Goal: Transaction & Acquisition: Purchase product/service

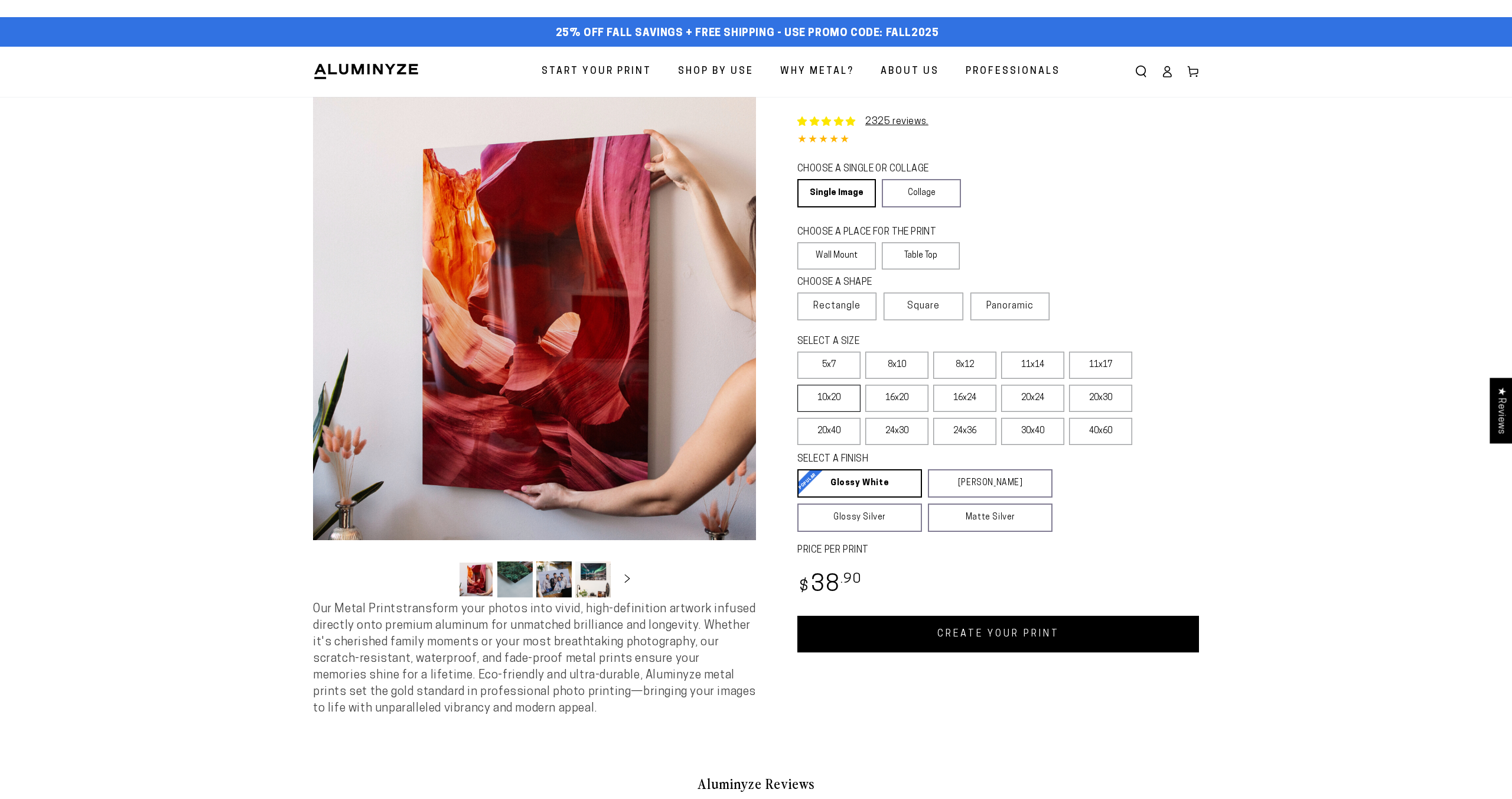
select select "**********"
click at [1099, 433] on label "40x60" at bounding box center [1101, 432] width 63 height 27
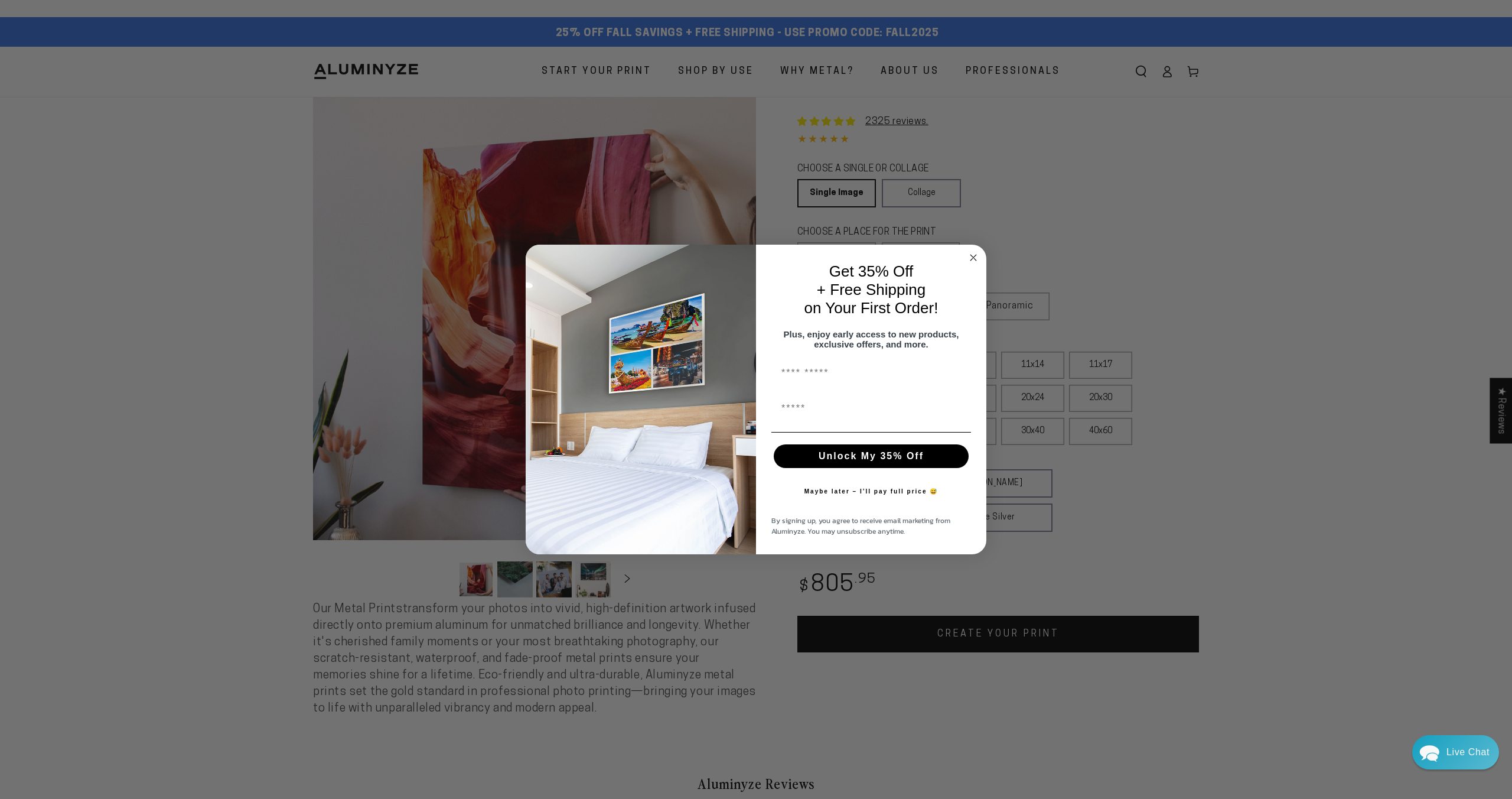
click at [968, 255] on circle "Close dialog" at bounding box center [973, 258] width 13 height 13
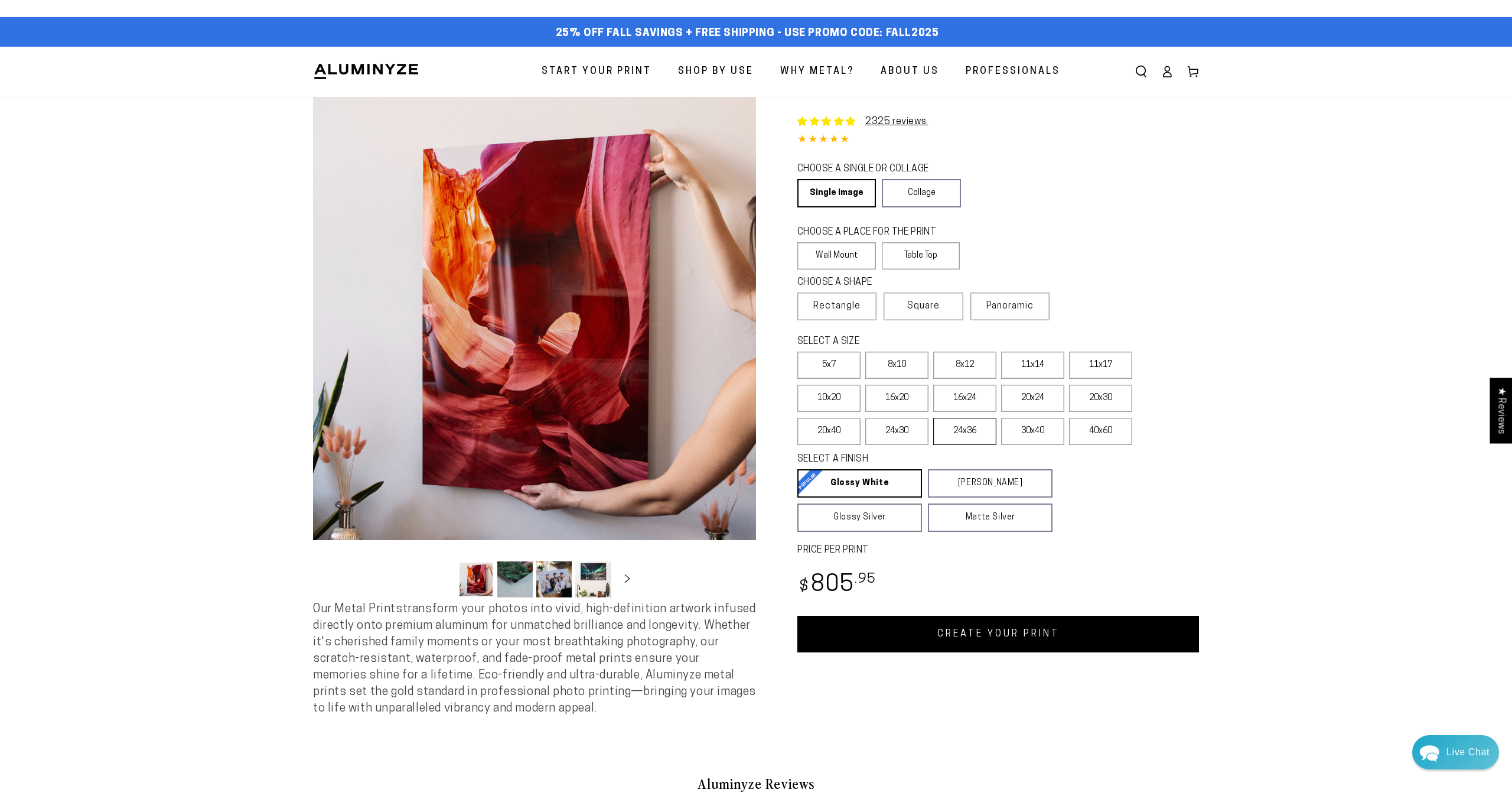
click at [968, 437] on label "24x36" at bounding box center [964, 432] width 63 height 27
click at [1047, 428] on label "30x40" at bounding box center [1032, 432] width 63 height 27
click at [966, 436] on label "24x36" at bounding box center [964, 432] width 63 height 27
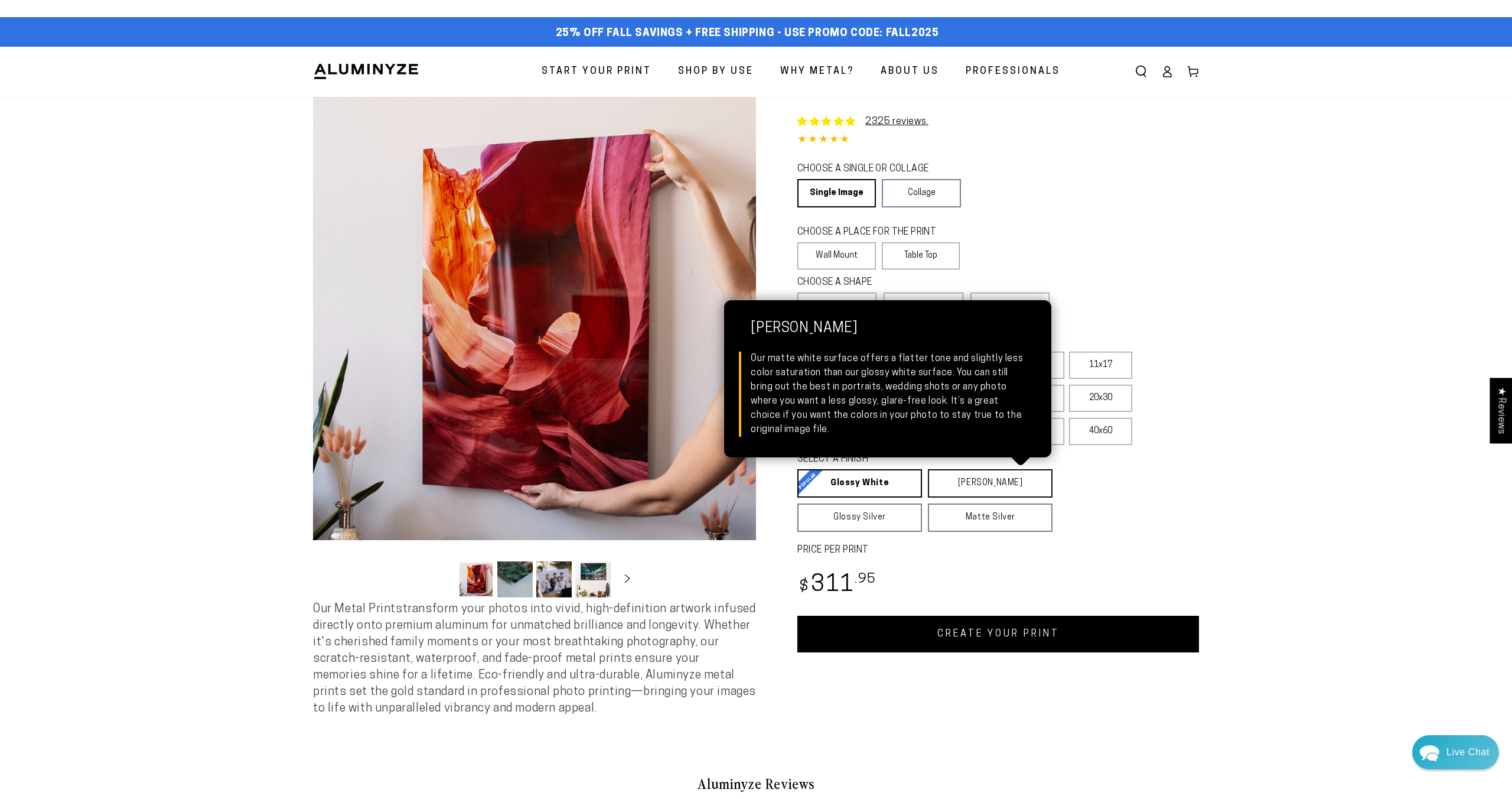
click at [971, 481] on link "[PERSON_NAME] Matte White Our matte white surface offers a flatter tone and sli…" at bounding box center [990, 484] width 125 height 29
click at [971, 481] on link "[PERSON_NAME] Matte White Our matte white surface offers a flatter tone and sli…" at bounding box center [991, 484] width 126 height 29
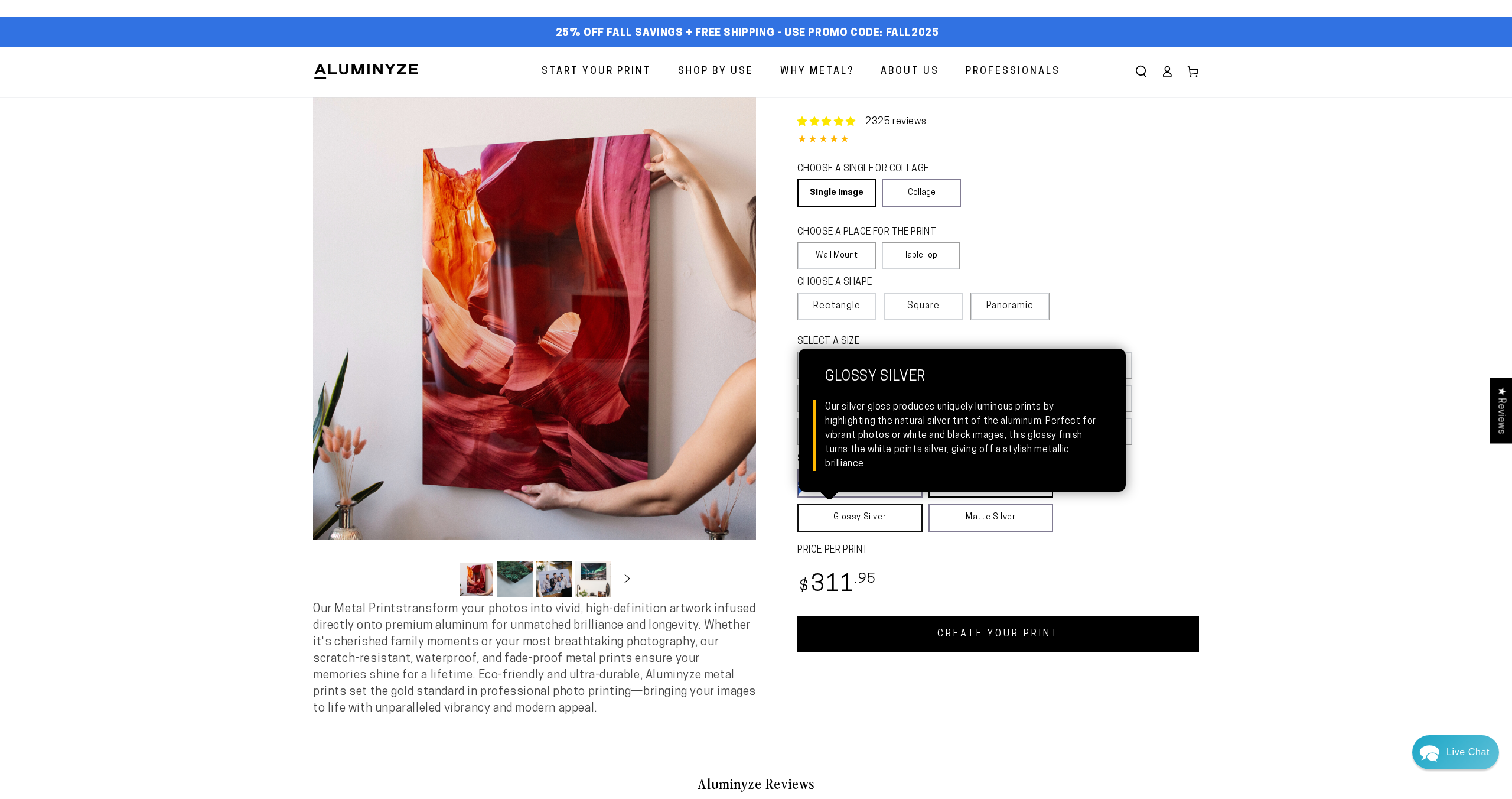
click at [866, 530] on link "Glossy Silver Glossy Silver Our silver gloss produces uniquely luminous prints …" at bounding box center [860, 517] width 126 height 29
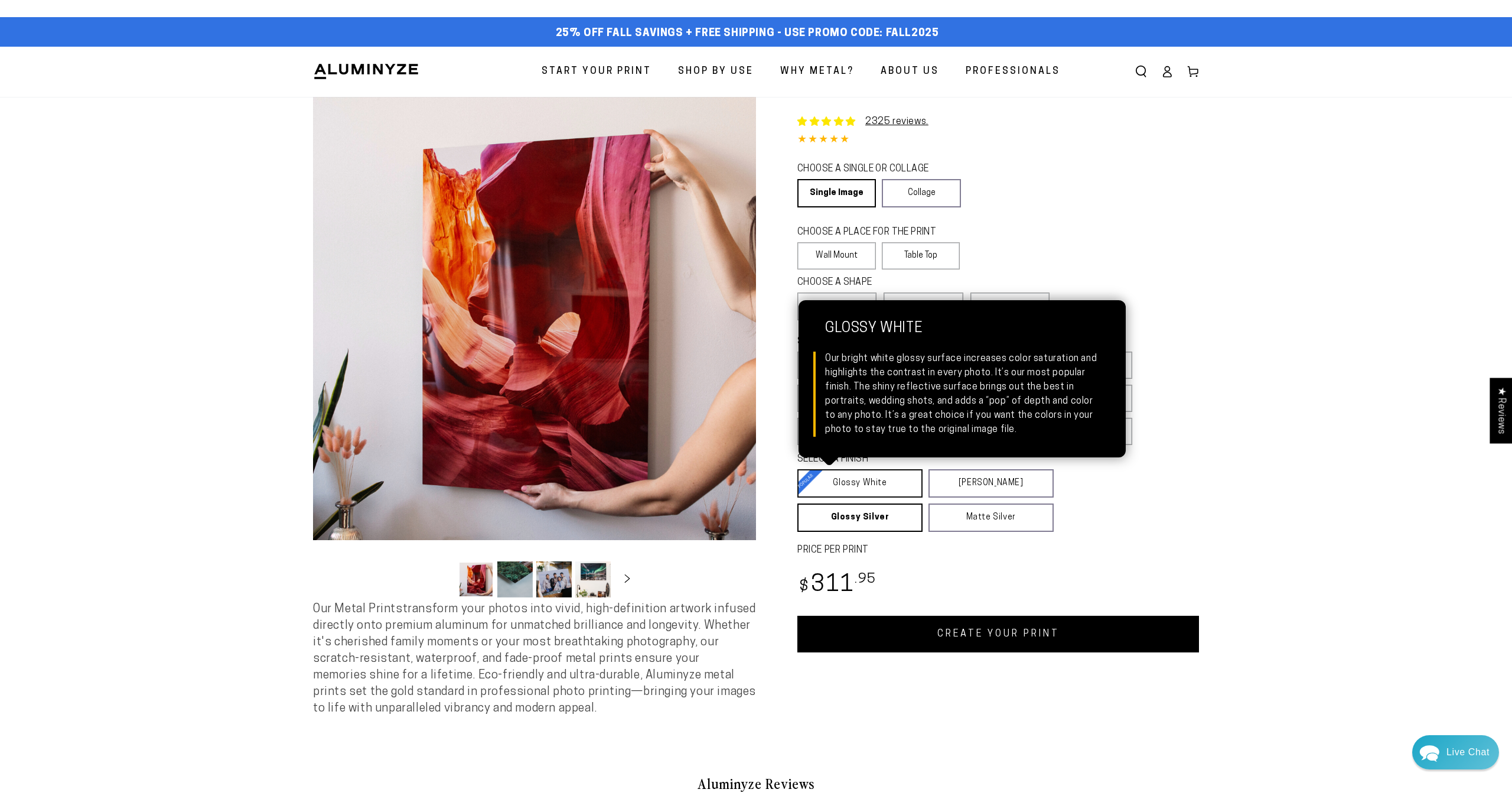
click at [877, 494] on link "Glossy White Glossy White Our bright white glossy surface increases color satur…" at bounding box center [860, 484] width 126 height 29
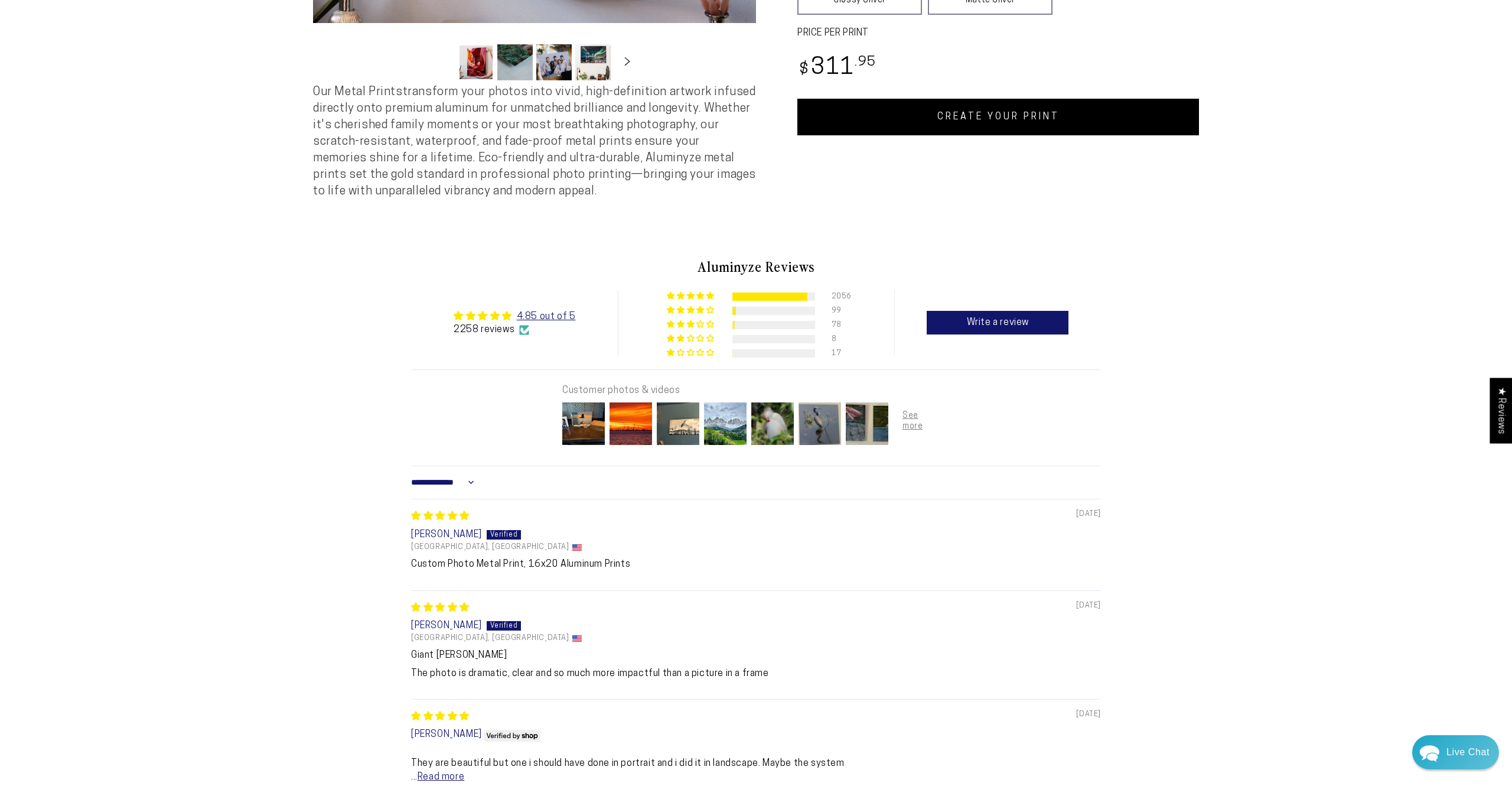
scroll to position [527, 0]
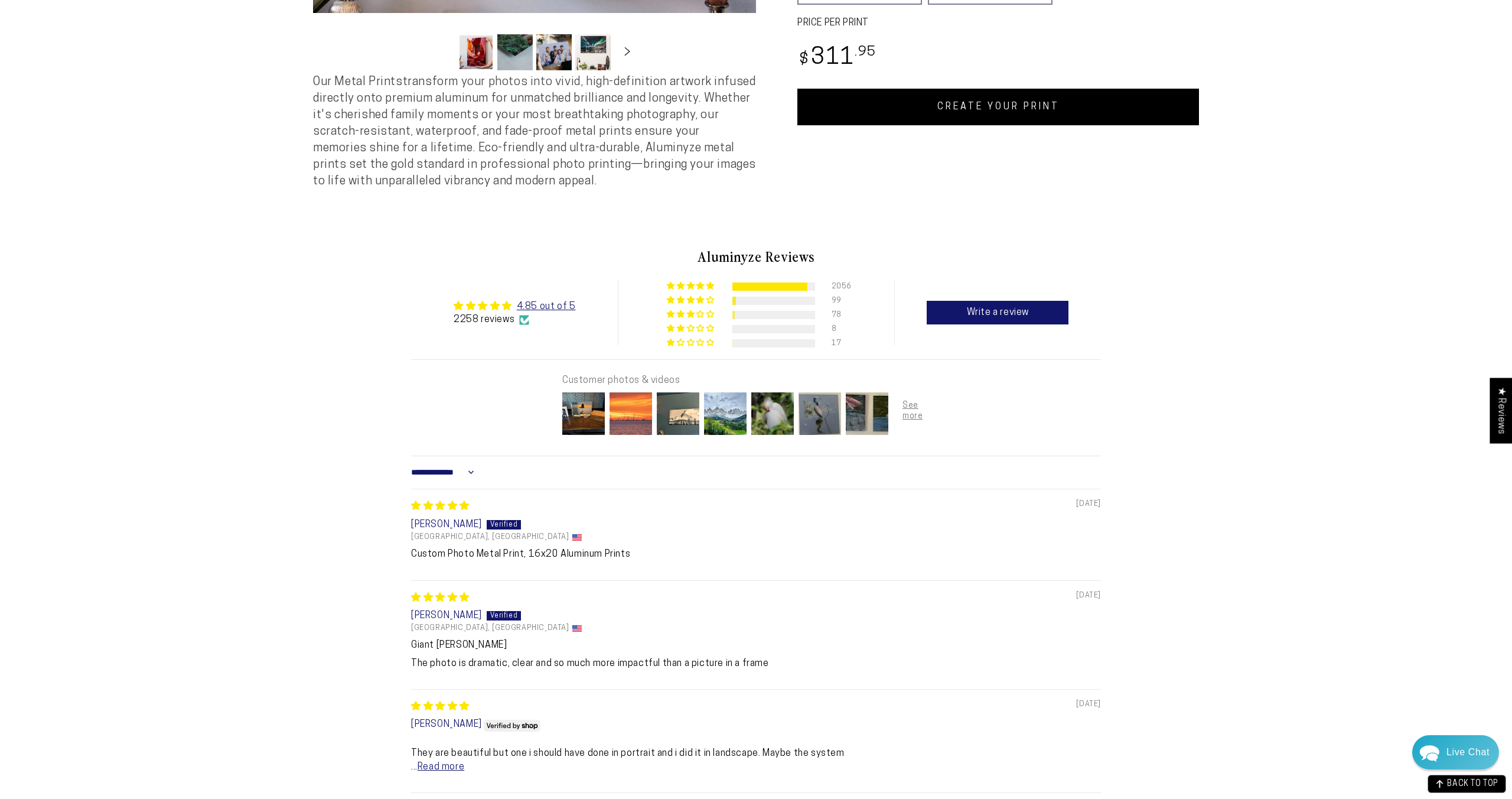
click at [639, 414] on img at bounding box center [631, 414] width 47 height 47
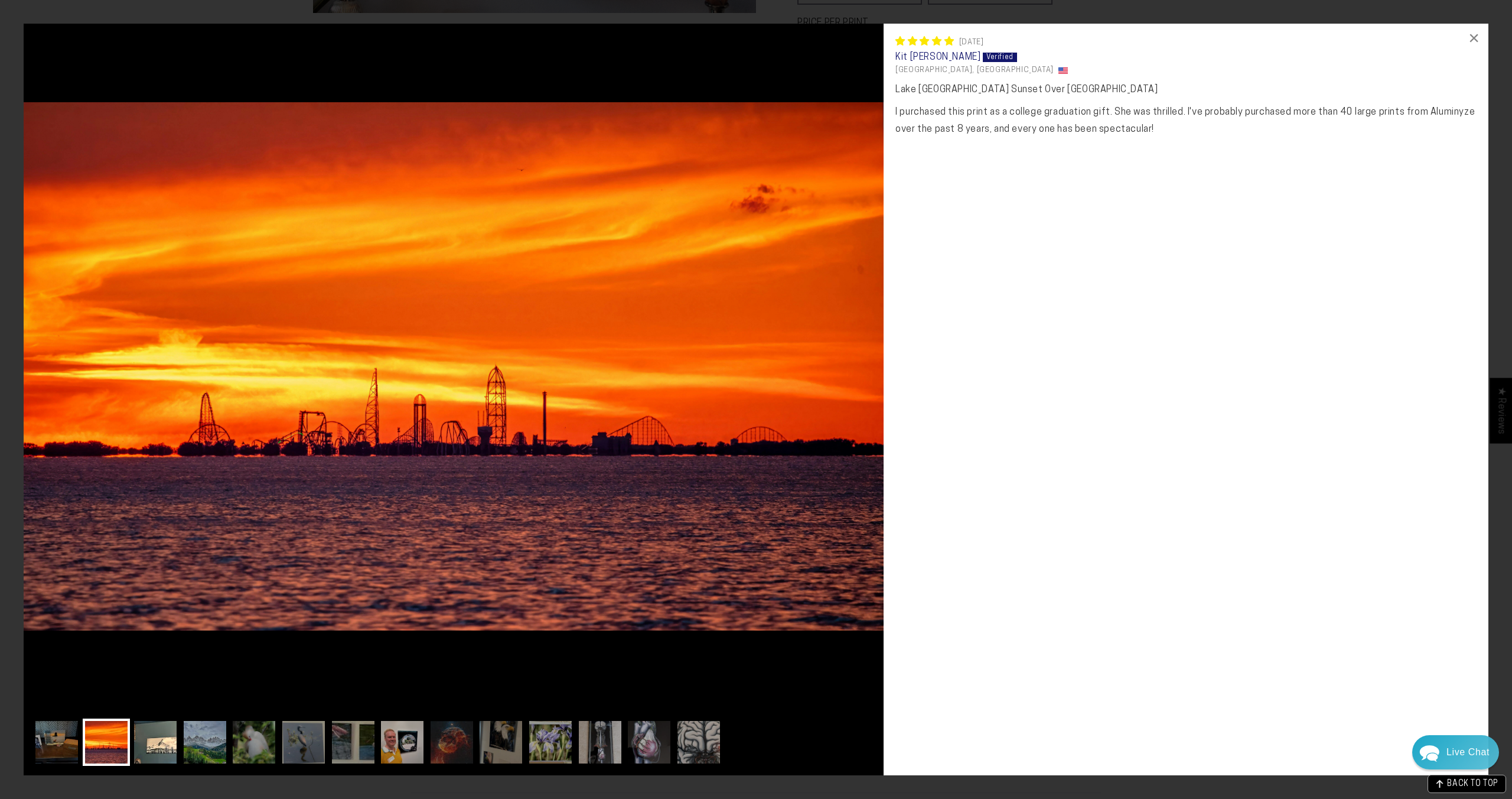
click at [146, 725] on img at bounding box center [155, 742] width 47 height 47
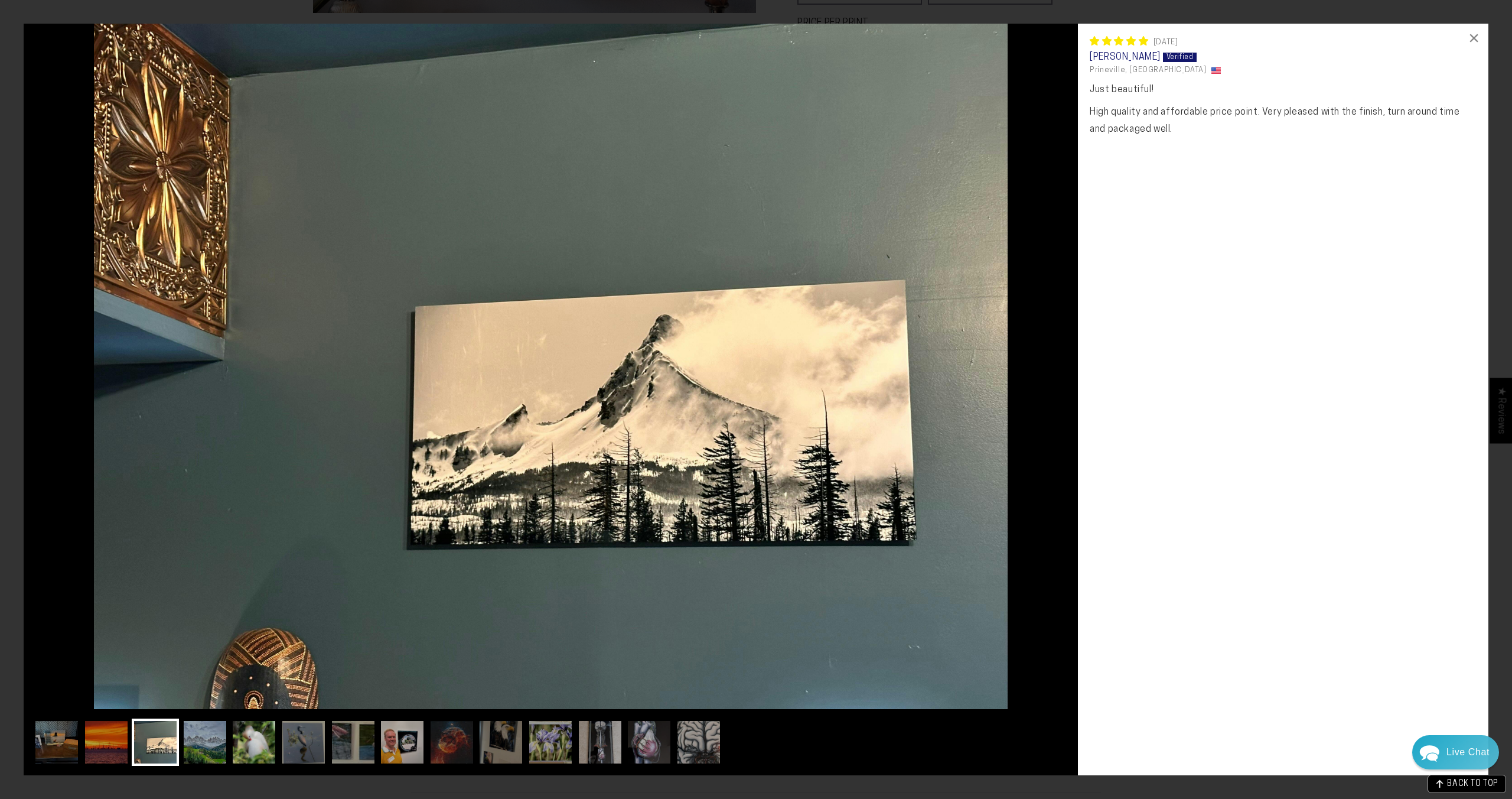
click at [261, 744] on img at bounding box center [254, 742] width 47 height 47
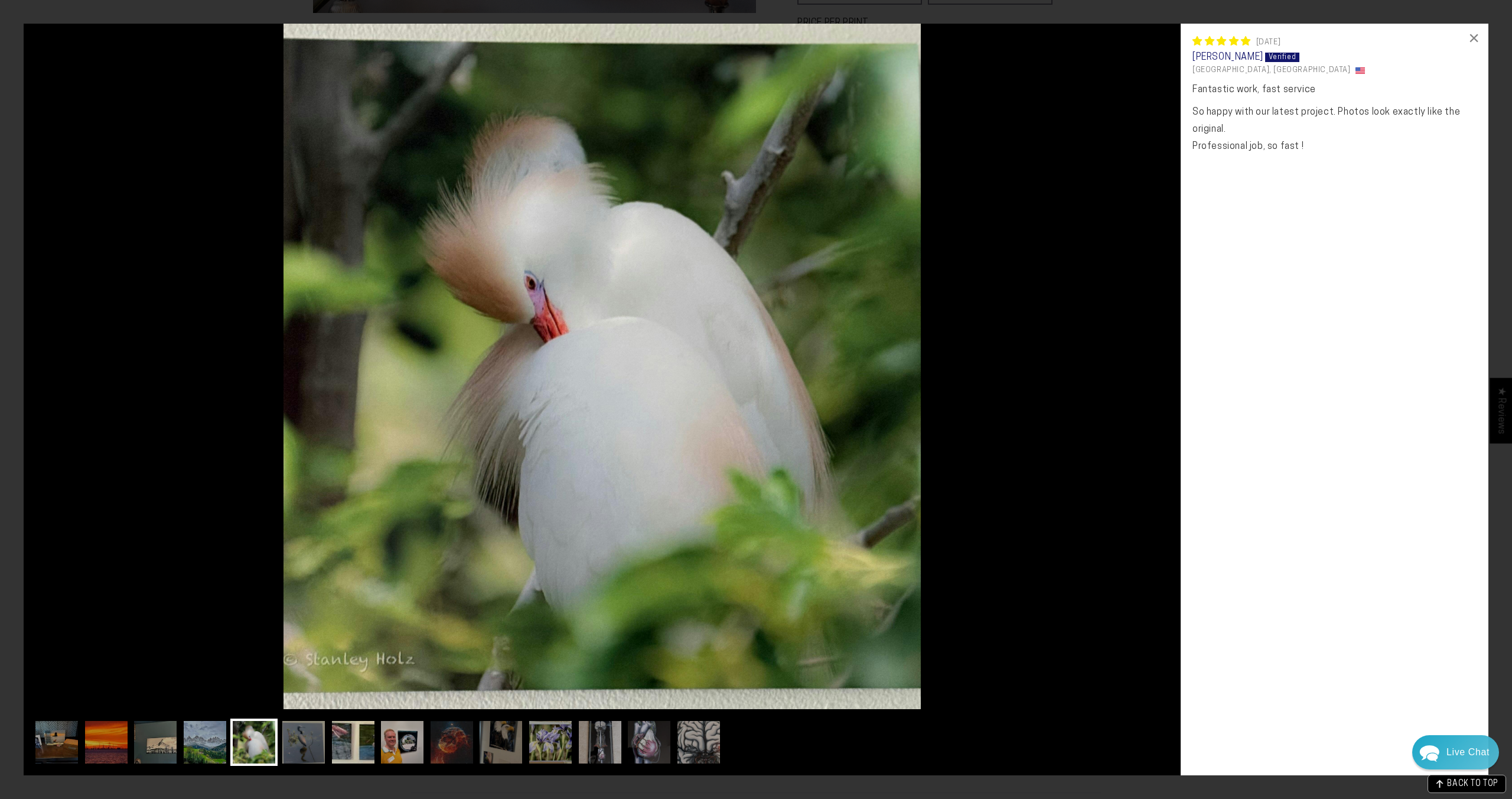
click at [334, 752] on img at bounding box center [353, 742] width 47 height 47
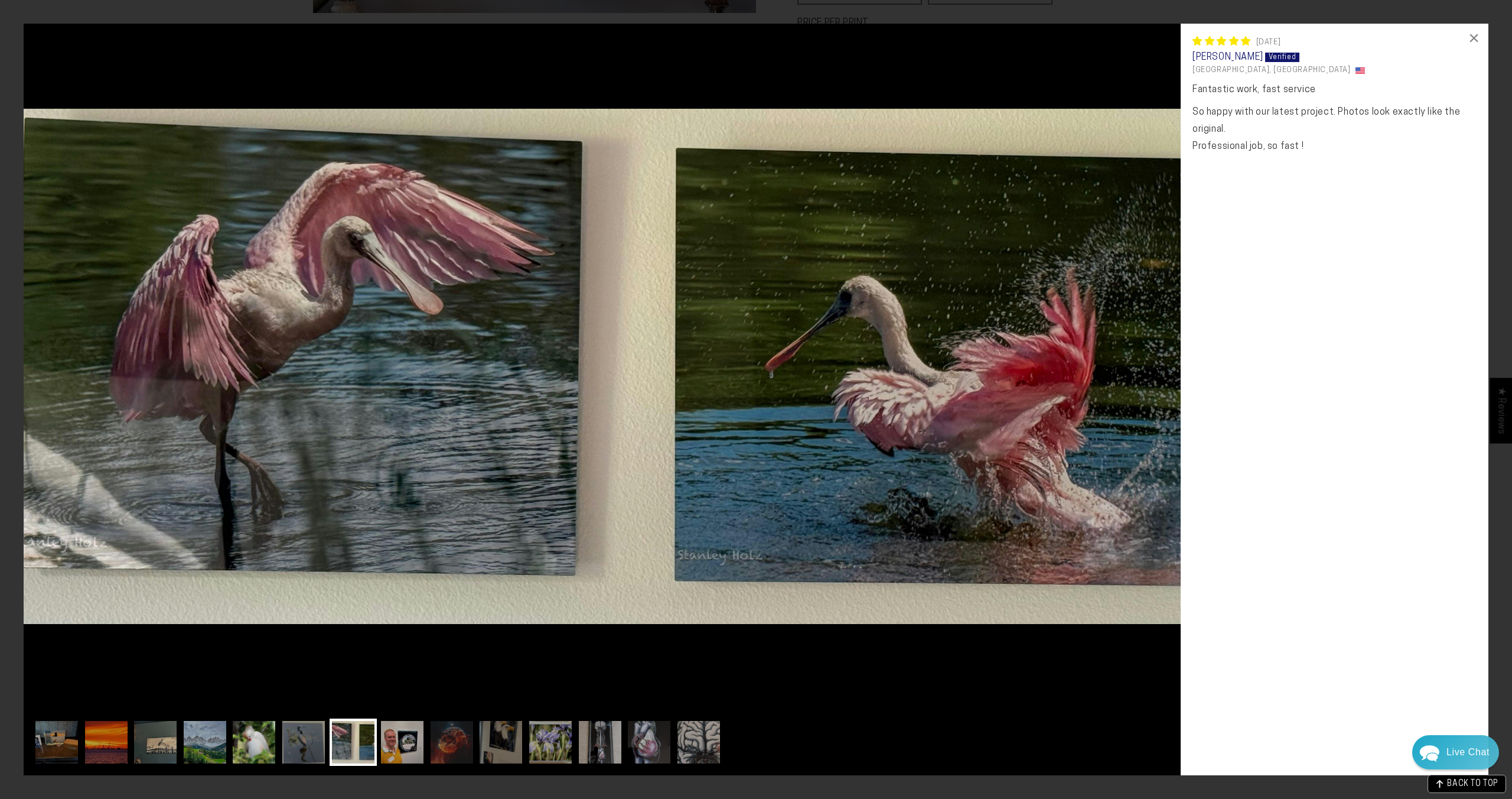
click at [252, 746] on img at bounding box center [254, 742] width 47 height 47
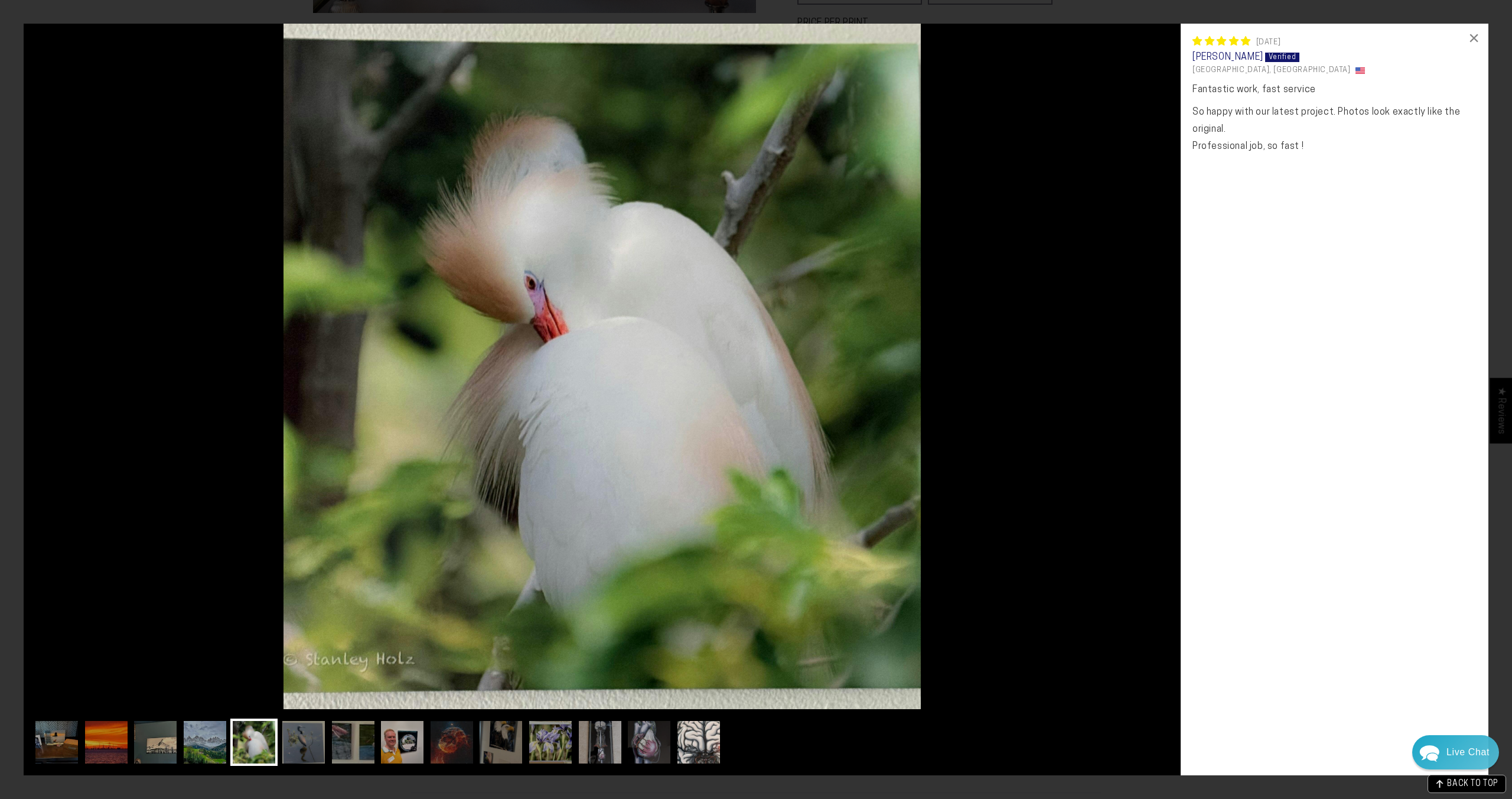
click at [686, 741] on img at bounding box center [699, 742] width 47 height 47
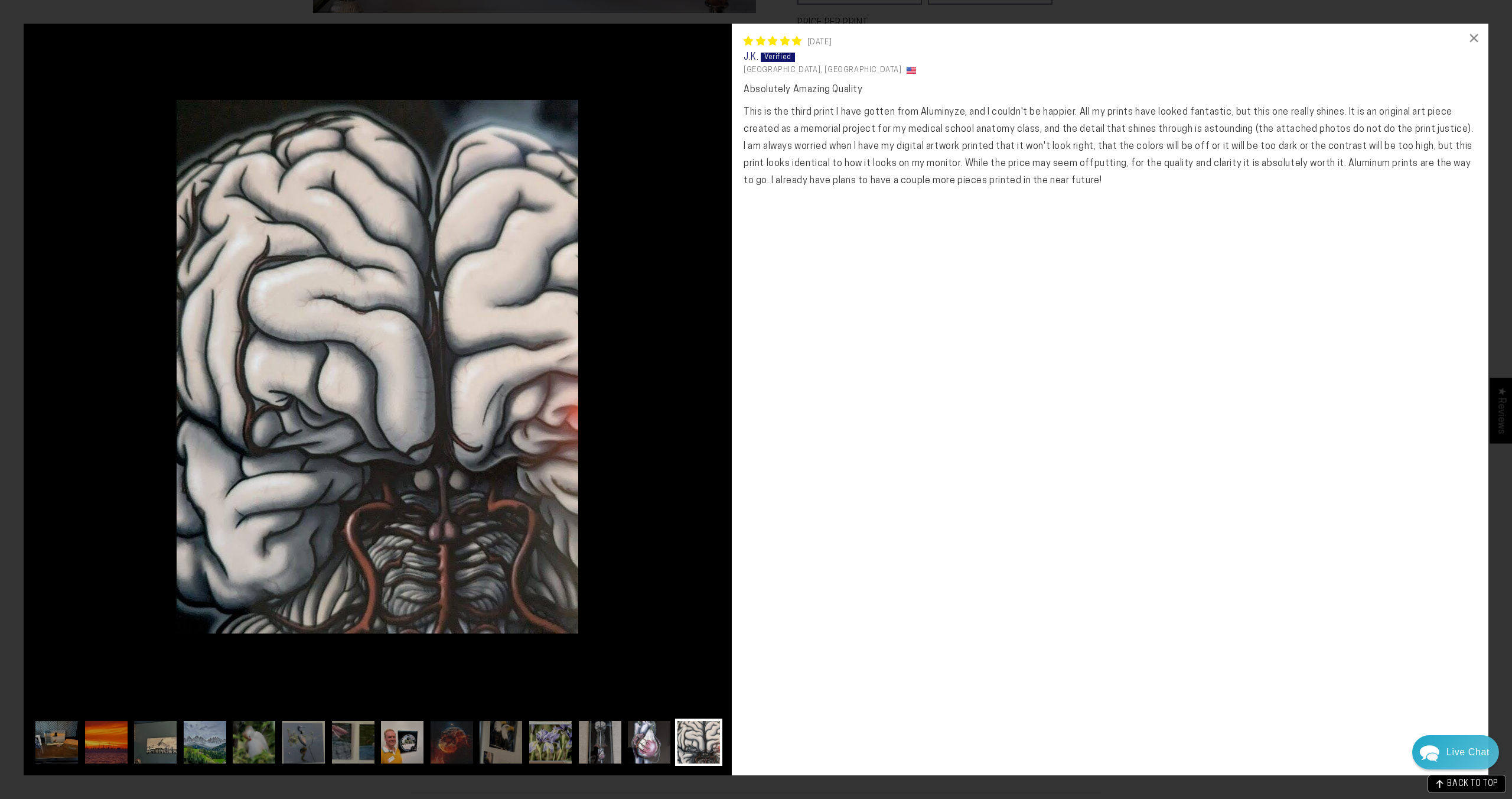
click at [631, 736] on img at bounding box center [649, 742] width 47 height 47
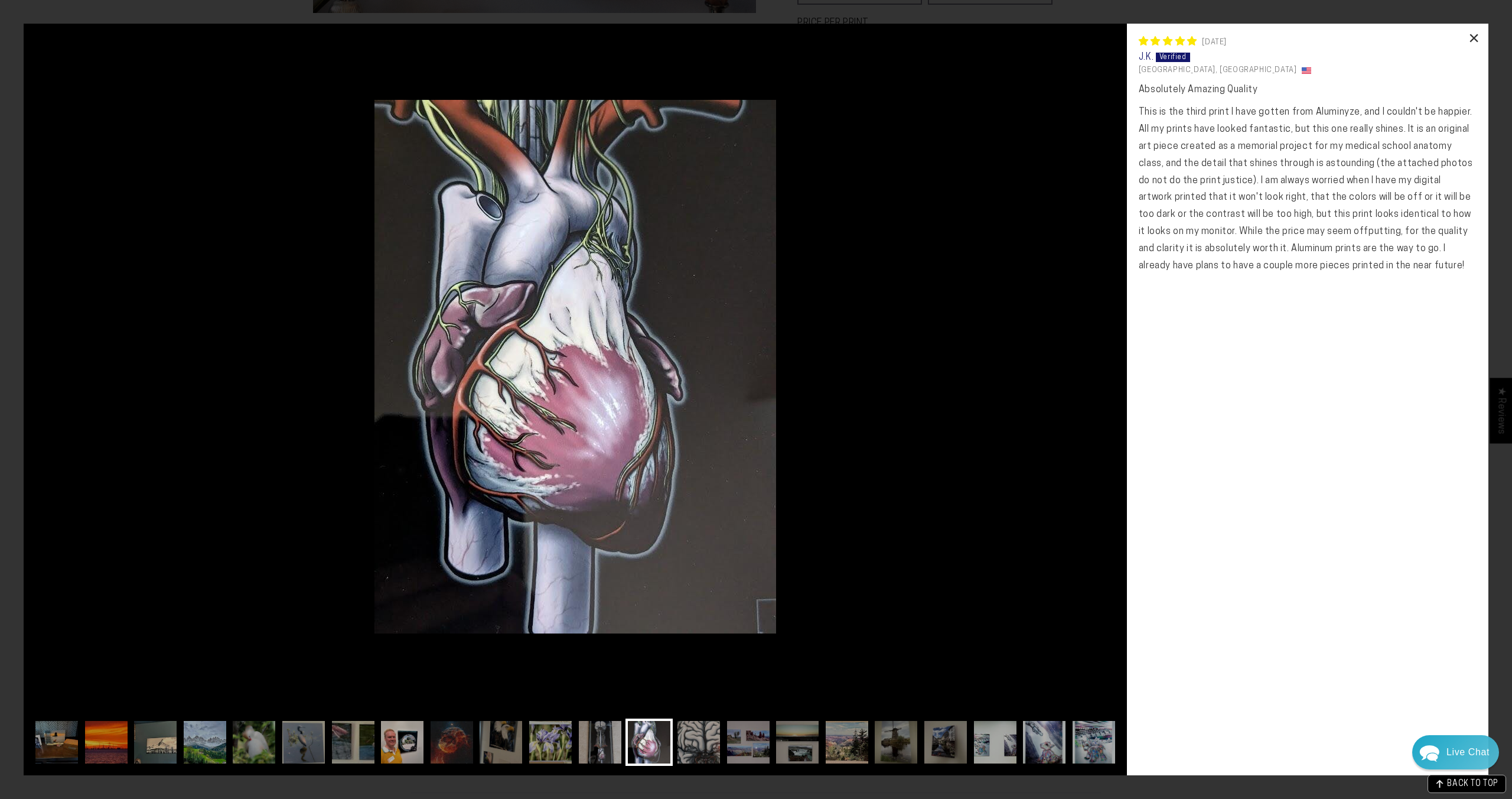
click at [1474, 36] on div "×" at bounding box center [1475, 38] width 29 height 29
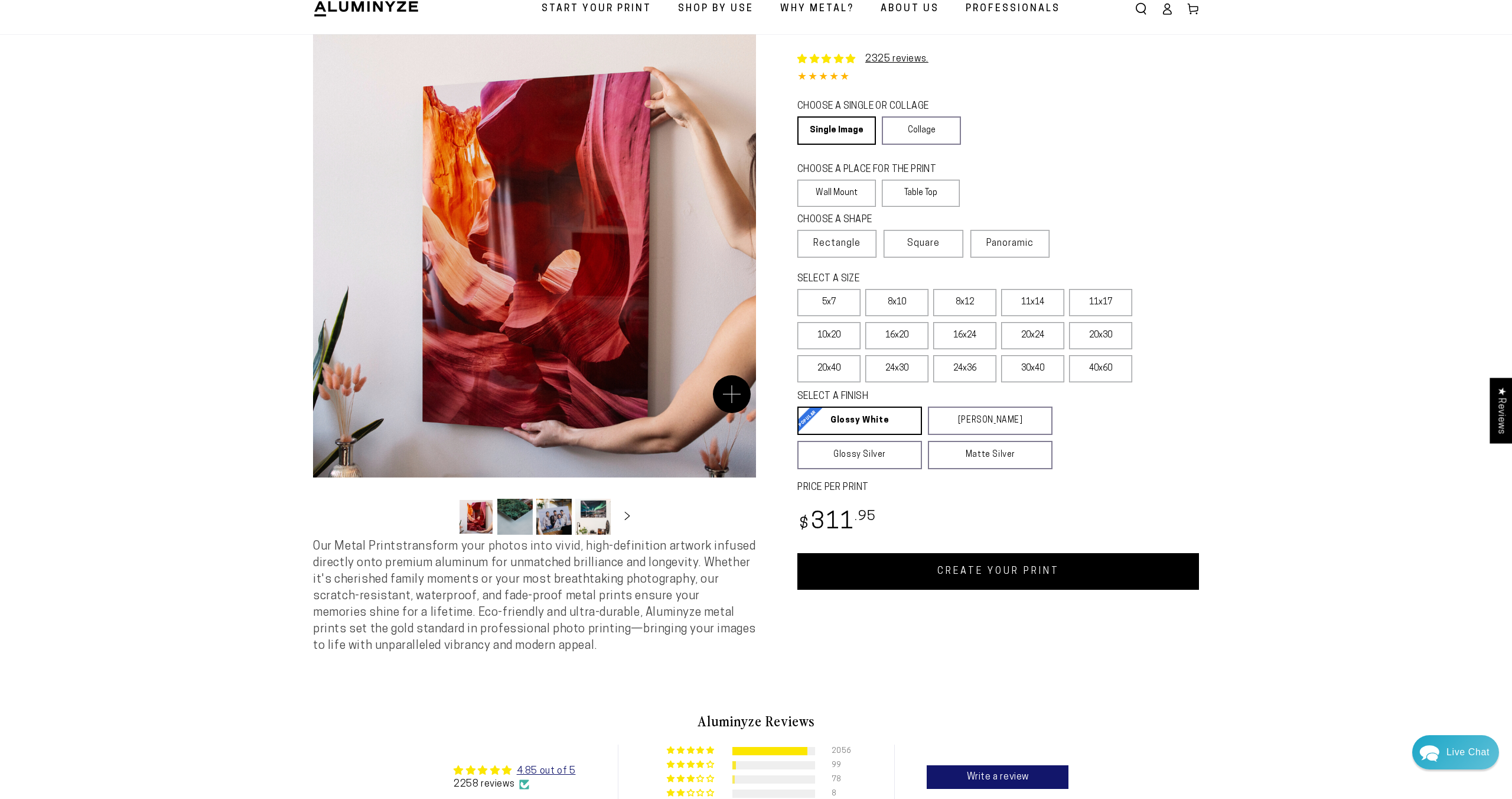
scroll to position [0, 0]
